Goal: Information Seeking & Learning: Learn about a topic

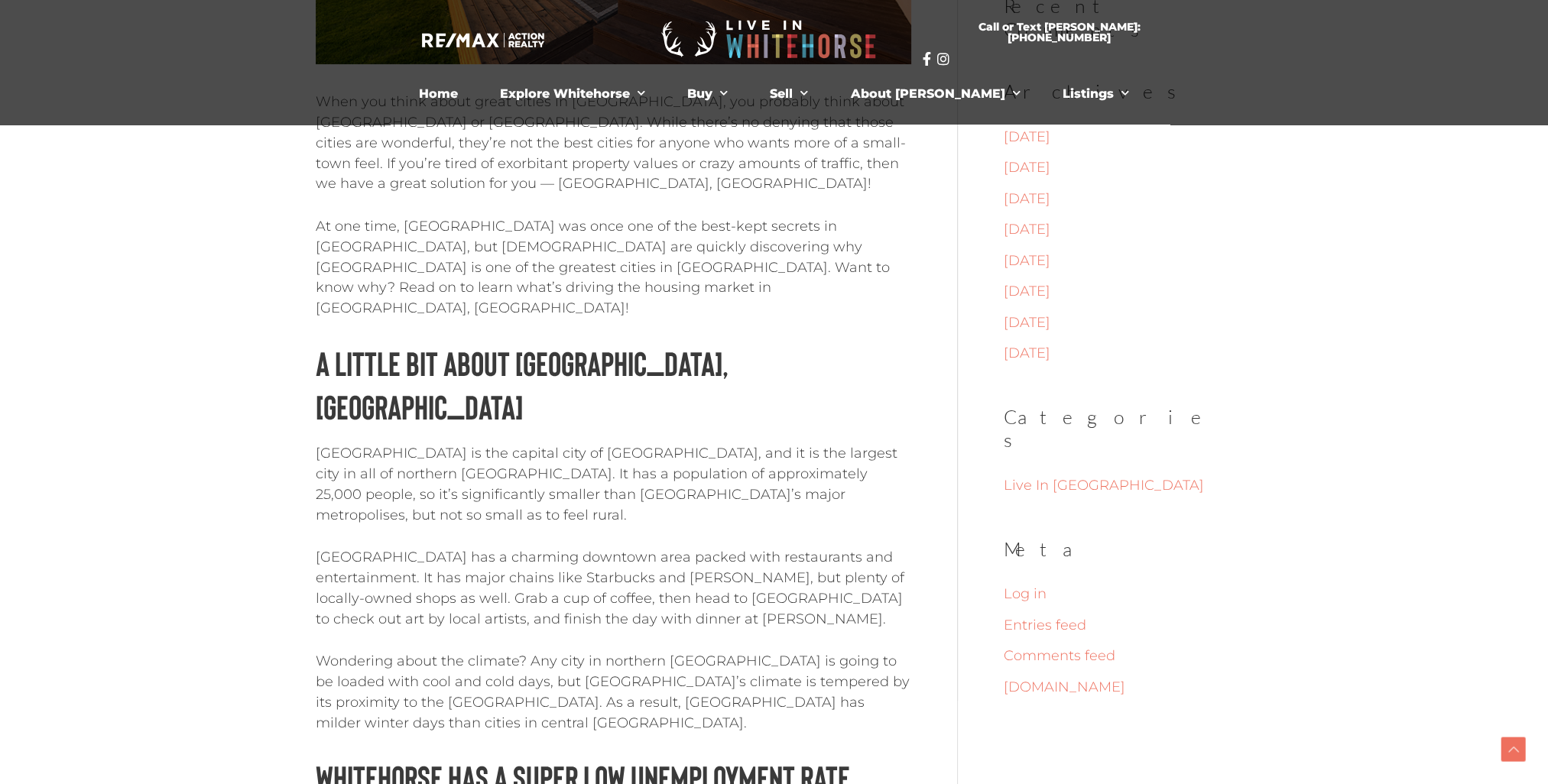
scroll to position [535, 0]
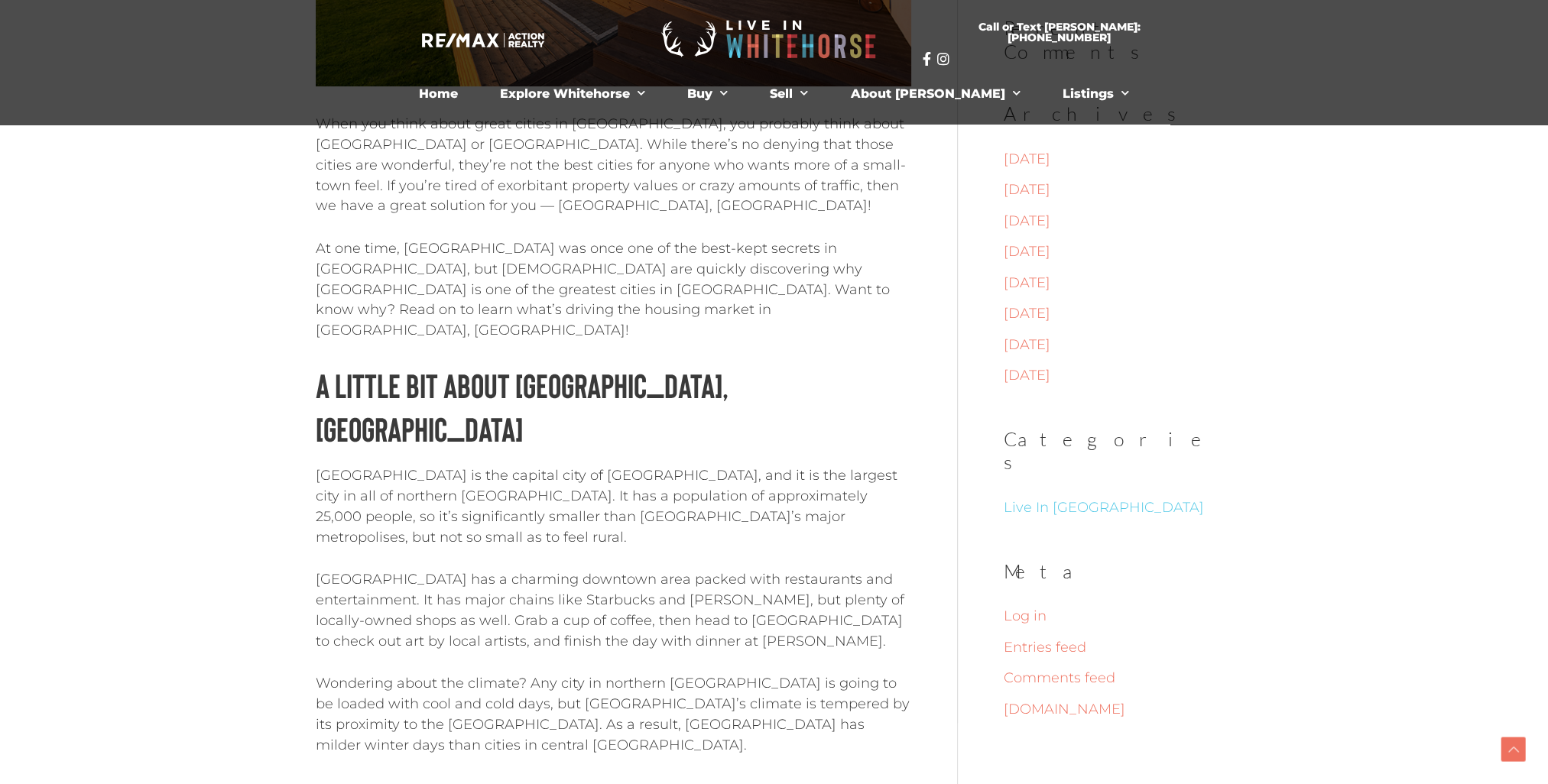
click at [1080, 499] on link "Live In Whitehorse" at bounding box center [1103, 507] width 200 height 17
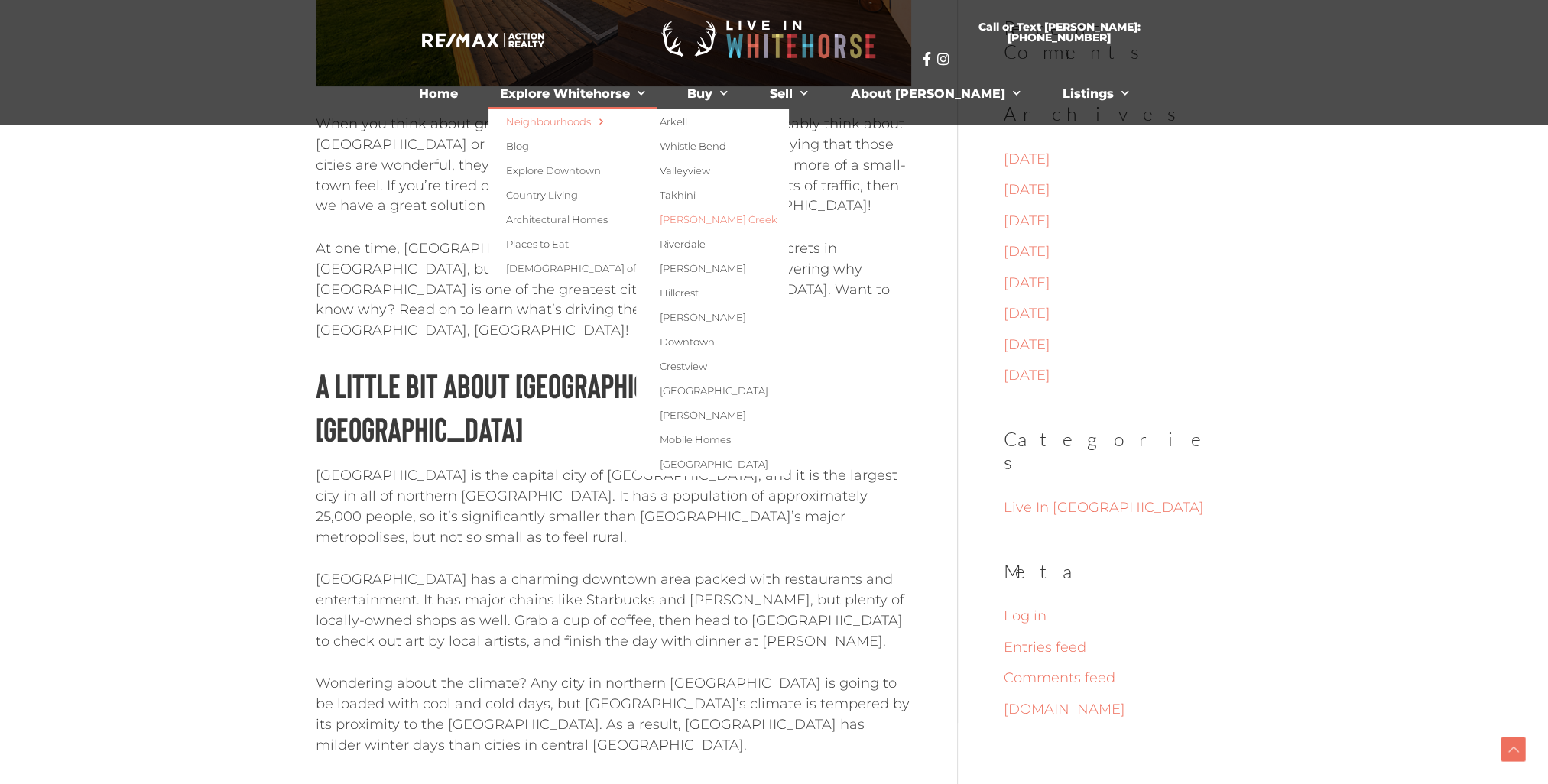
click at [740, 221] on link "[PERSON_NAME] Creek" at bounding box center [712, 219] width 153 height 25
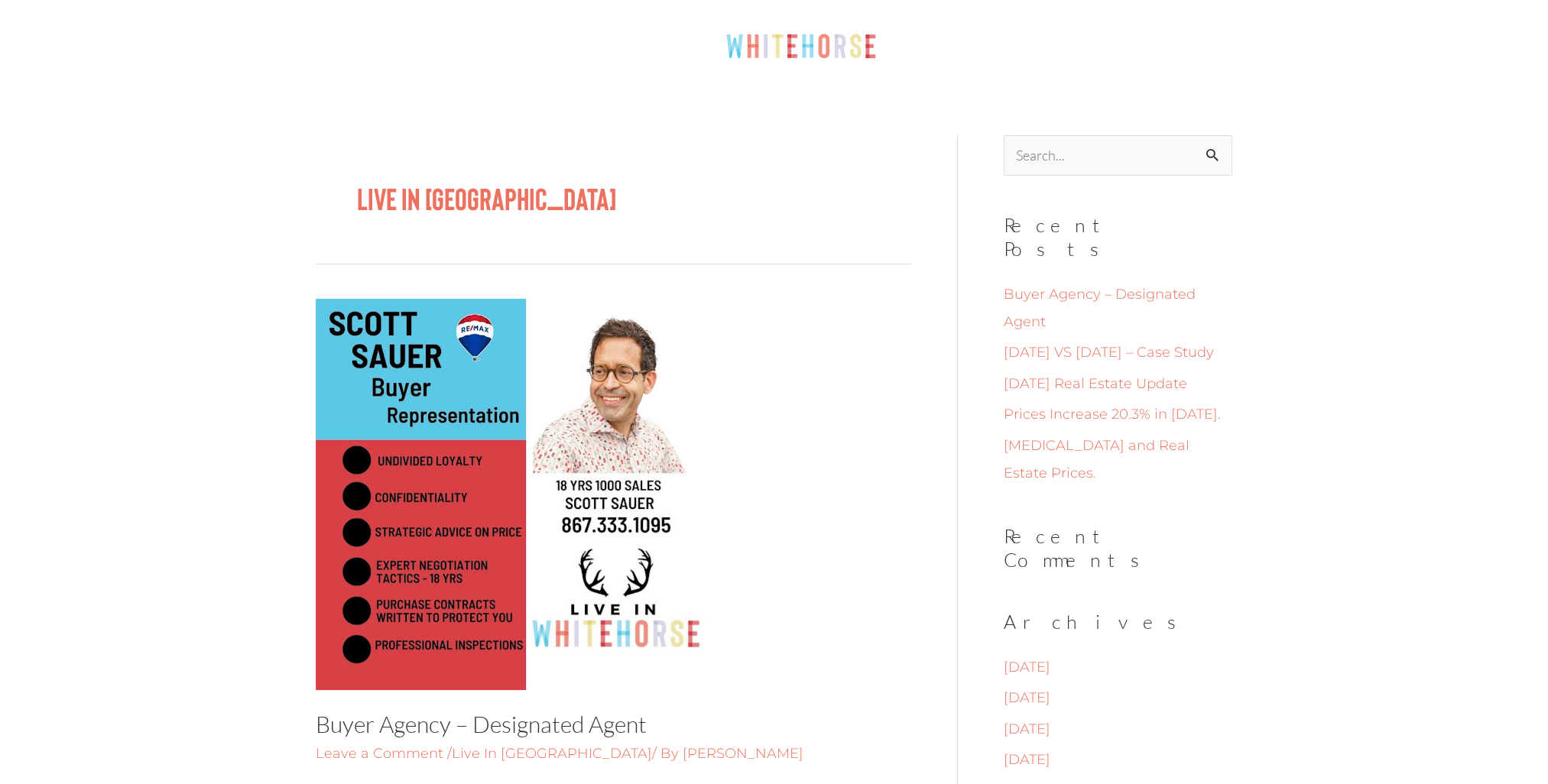
scroll to position [152, 0]
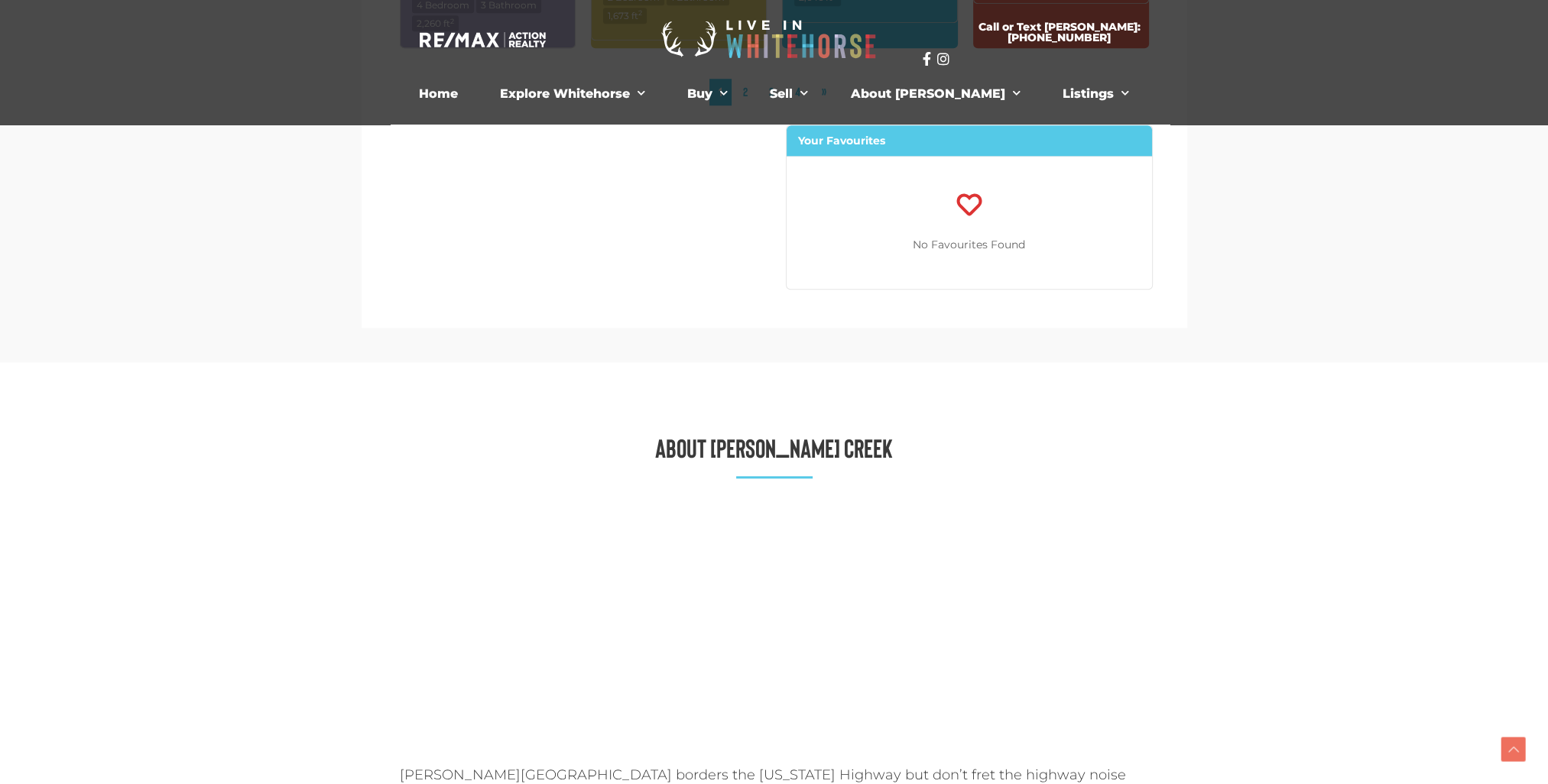
scroll to position [1907, 0]
click at [610, 165] on link "Explore Downtown" at bounding box center [623, 170] width 270 height 25
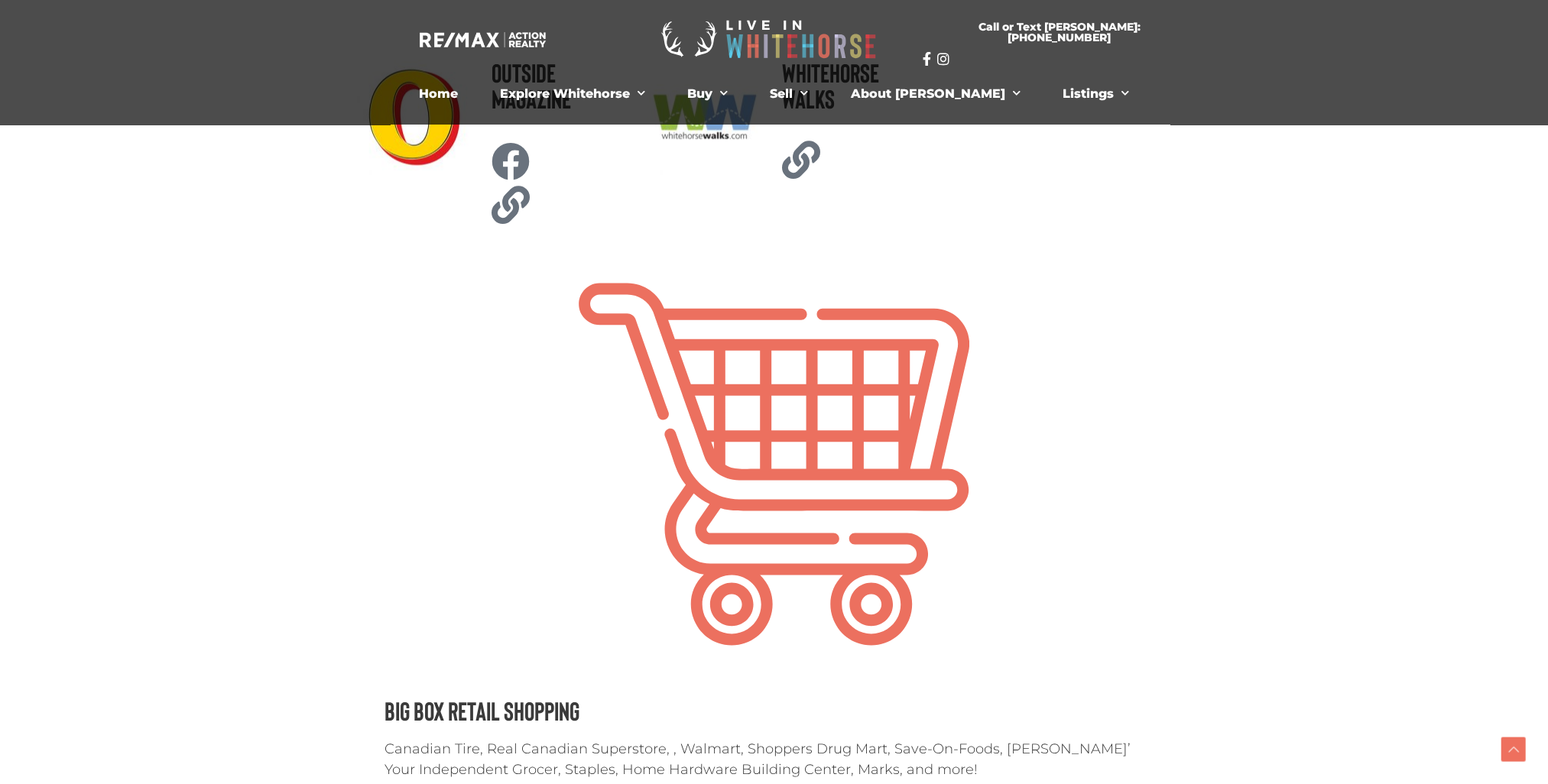
scroll to position [3542, 0]
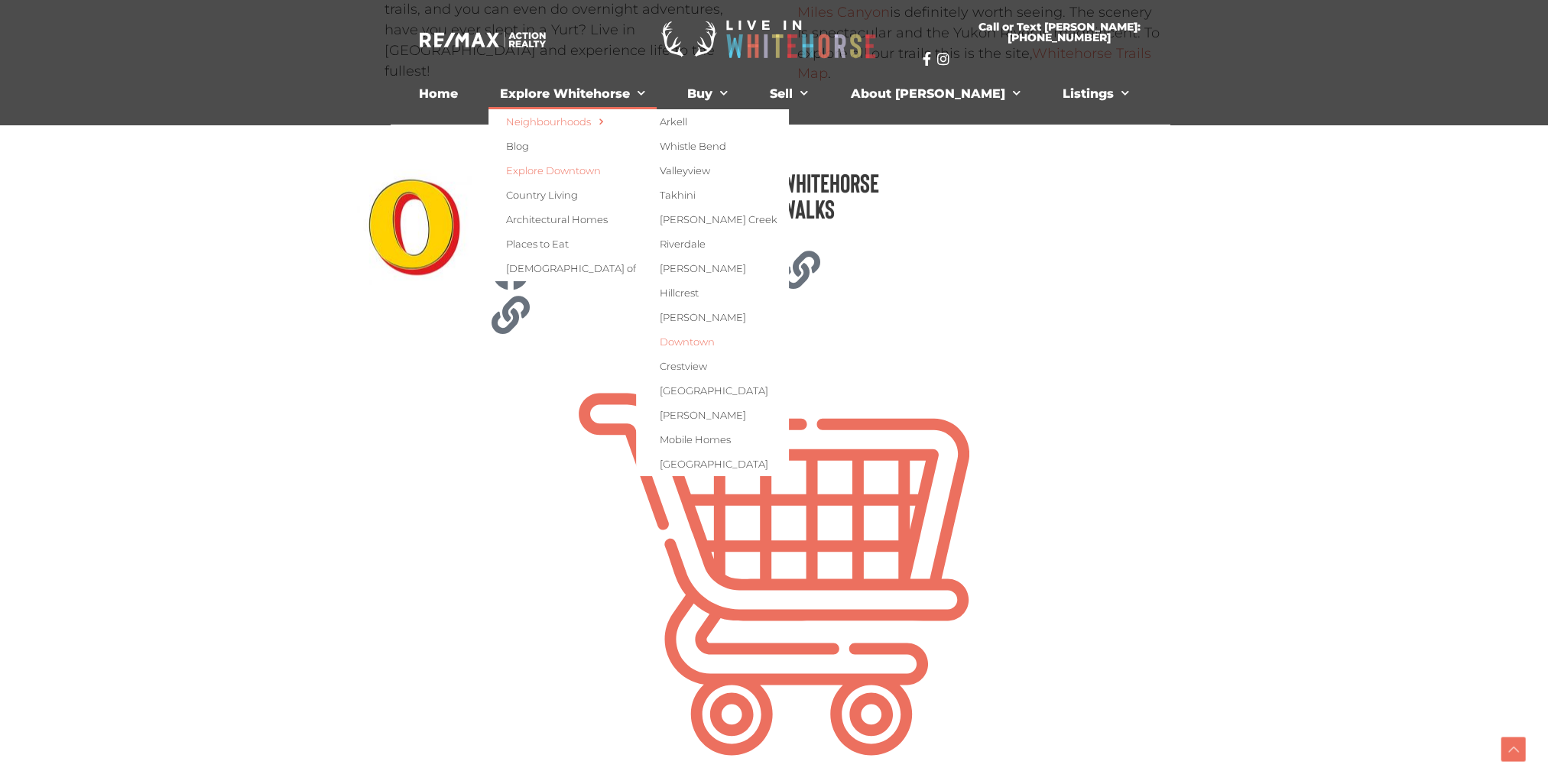
click at [740, 341] on link "Downtown" at bounding box center [712, 342] width 153 height 25
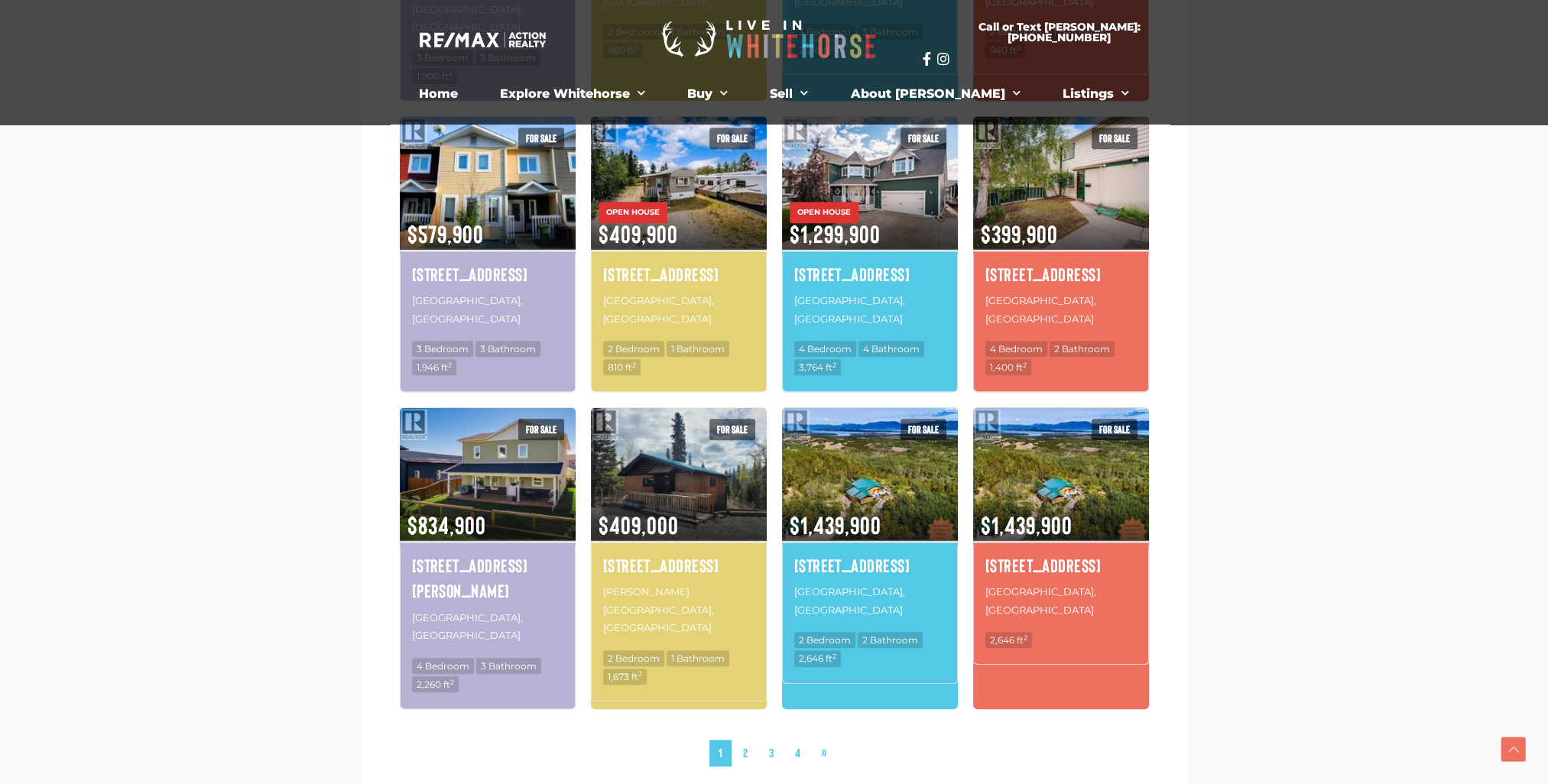
scroll to position [1094, 0]
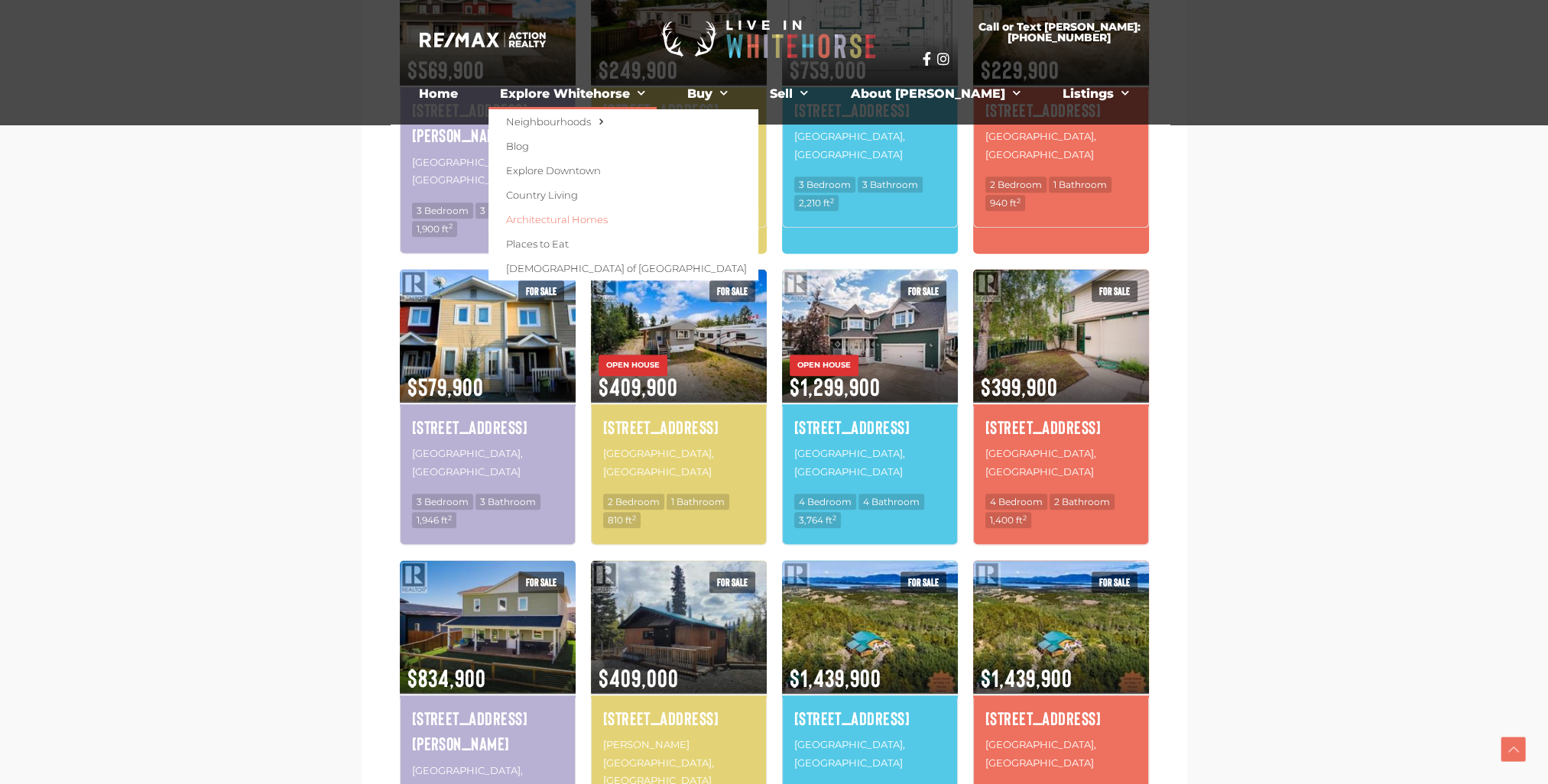
click at [605, 215] on link "Architectural Homes" at bounding box center [623, 219] width 270 height 25
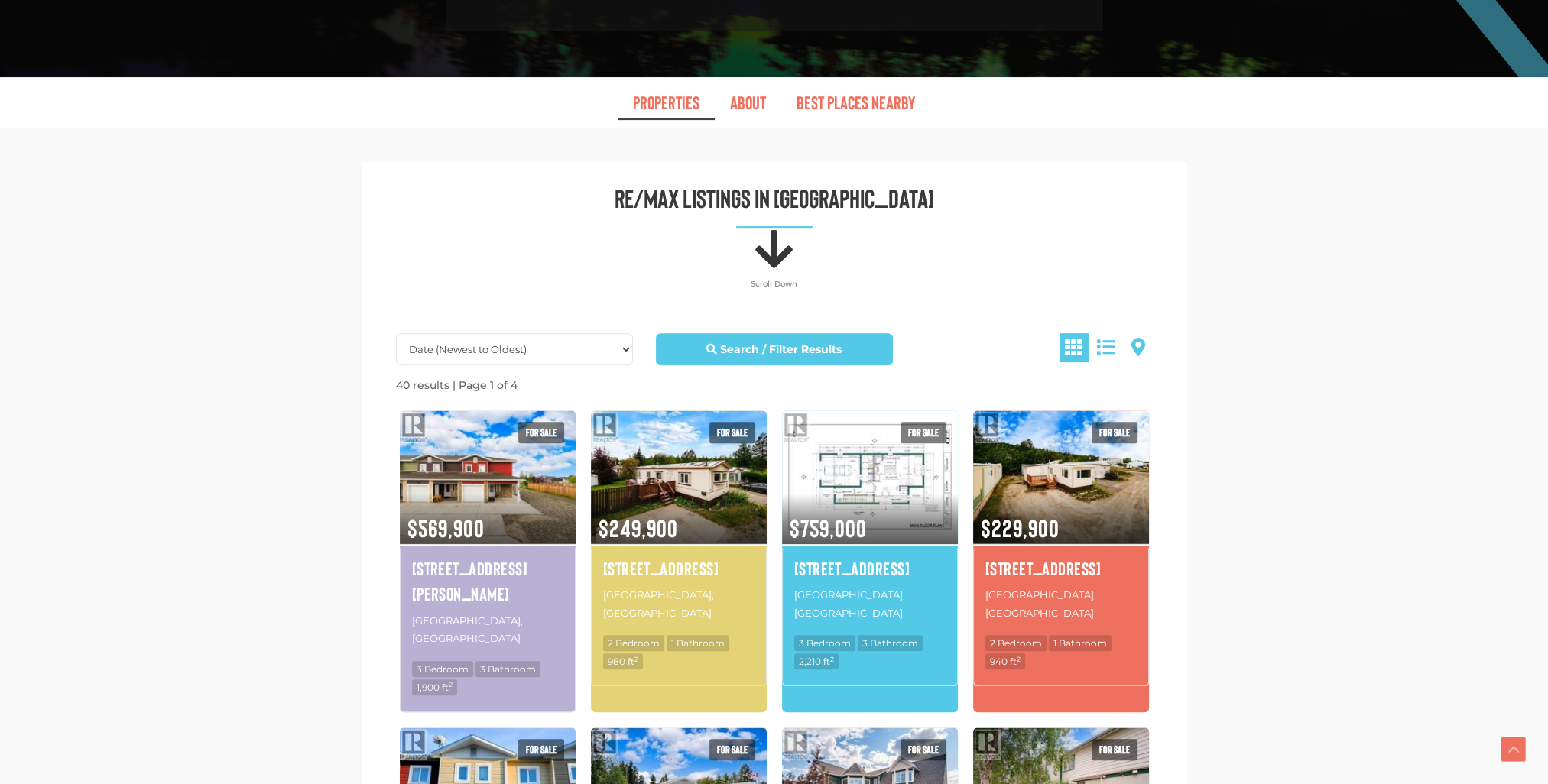
scroll to position [712, 0]
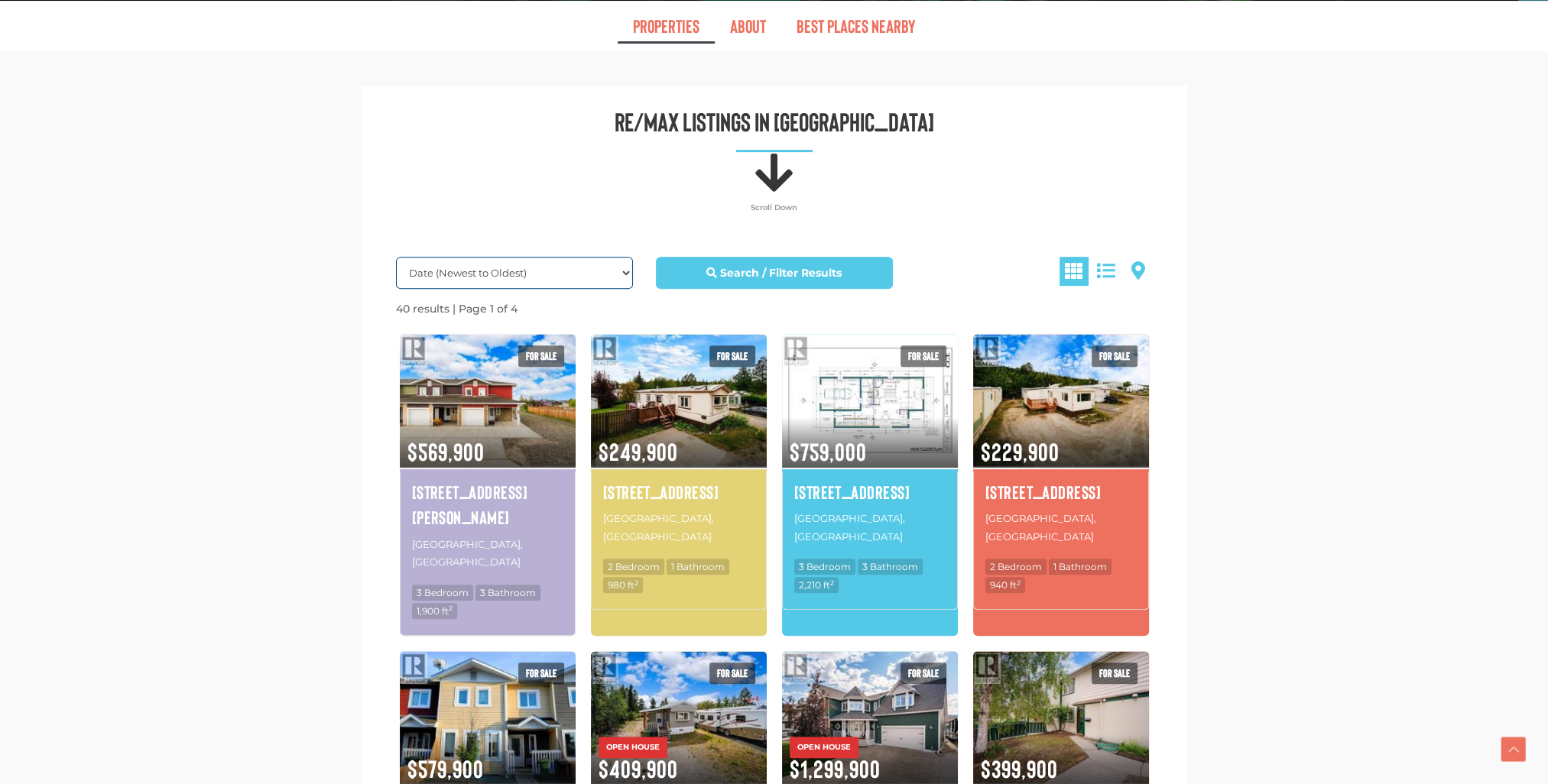
click at [627, 270] on select "Date (Newest to Oldest) Date (Oldest to Newest) Price (Highest to Lowest) Price…" at bounding box center [514, 273] width 237 height 32
select select "Price ASC, Lease ASC, property_id ASC"
click at [396, 257] on select "Date (Newest to Oldest) Date (Oldest to Newest) Price (Highest to Lowest) Price…" at bounding box center [514, 273] width 237 height 32
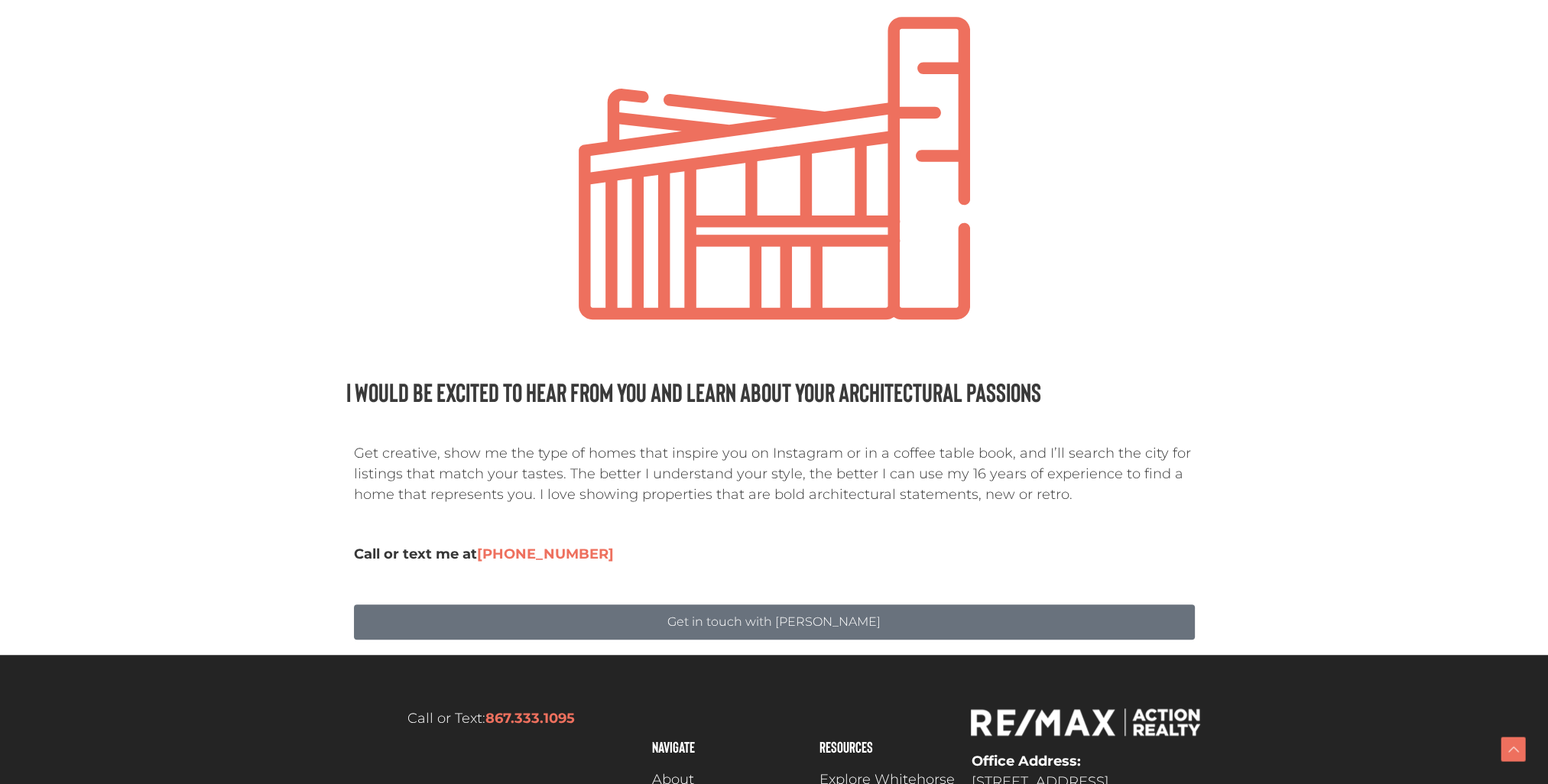
scroll to position [1376, 0]
